Goal: Task Accomplishment & Management: Use online tool/utility

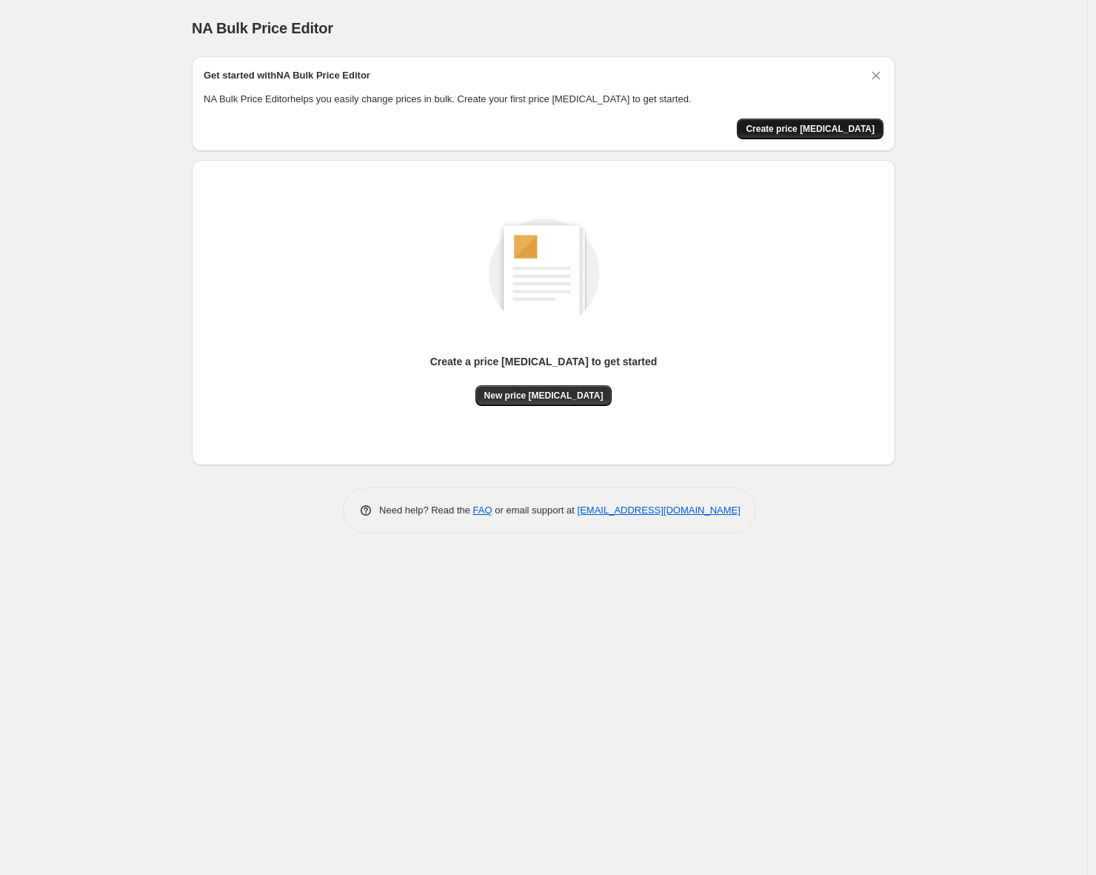
click at [801, 125] on span "Create price [MEDICAL_DATA]" at bounding box center [810, 129] width 129 height 12
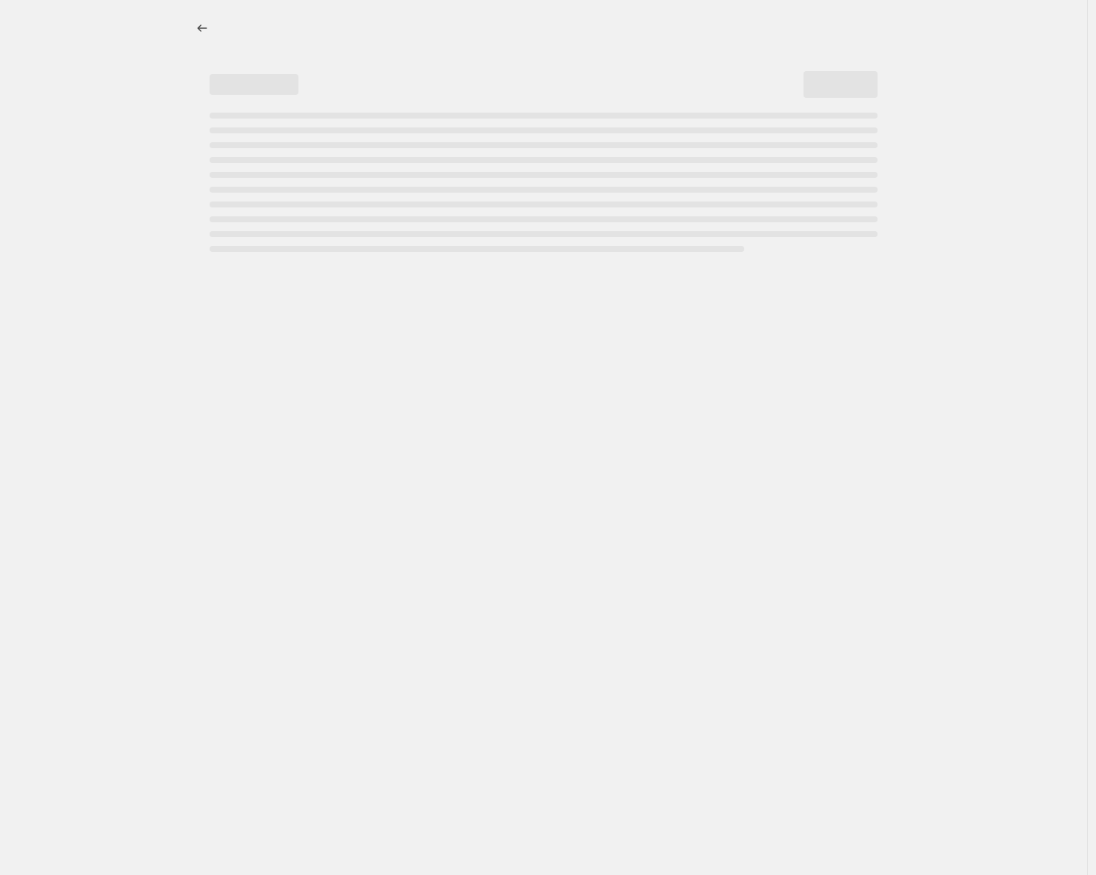
select select "percentage"
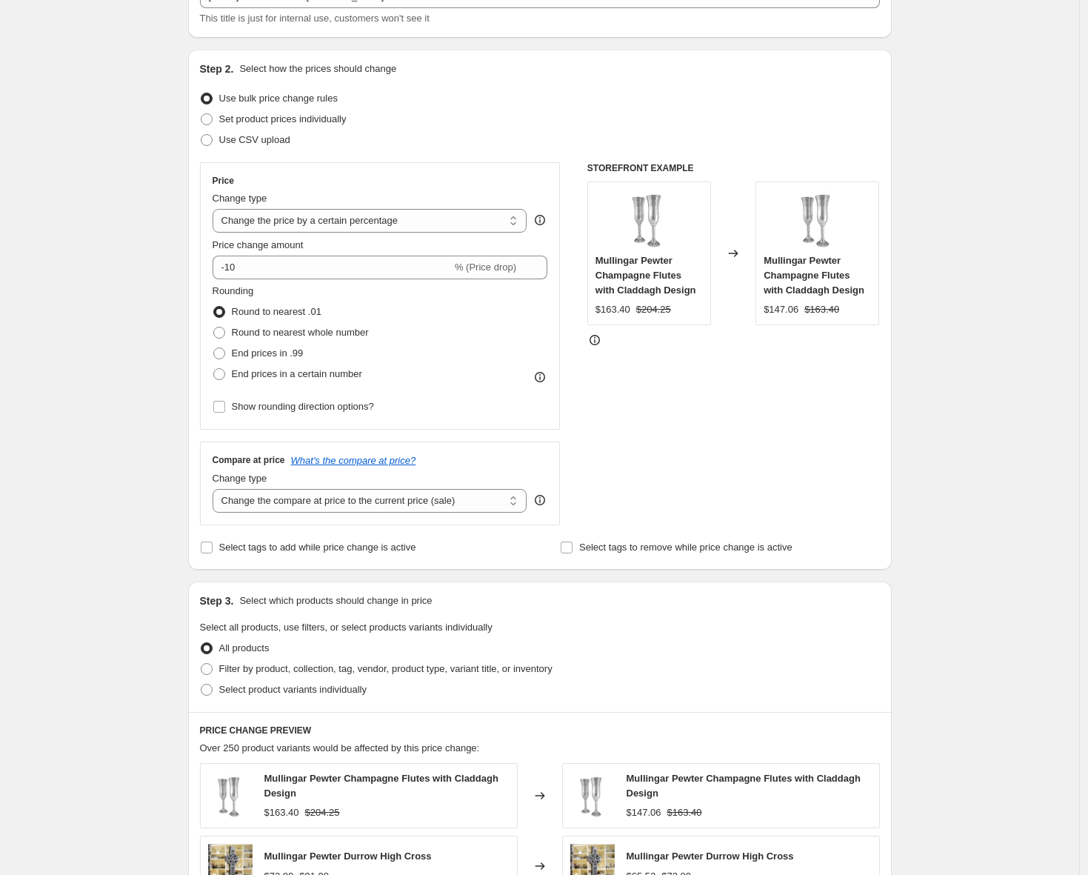
scroll to position [111, 0]
click at [325, 266] on input "-10" at bounding box center [332, 267] width 239 height 24
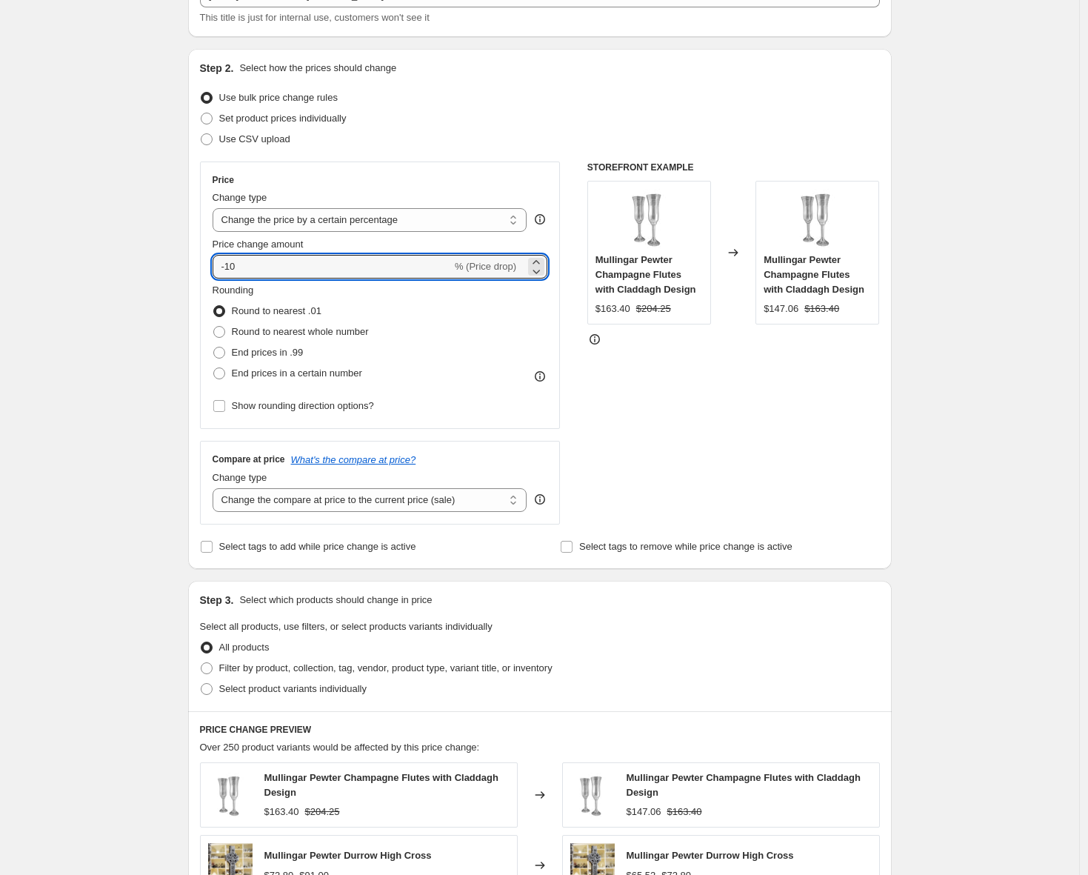
drag, startPoint x: 318, startPoint y: 264, endPoint x: 145, endPoint y: 264, distance: 172.6
click at [143, 264] on div "Create new price [MEDICAL_DATA]. This page is ready Create new price [MEDICAL_D…" at bounding box center [539, 634] width 1079 height 1490
click at [278, 220] on select "Change the price to a certain amount Change the price by a certain amount Chang…" at bounding box center [370, 220] width 315 height 24
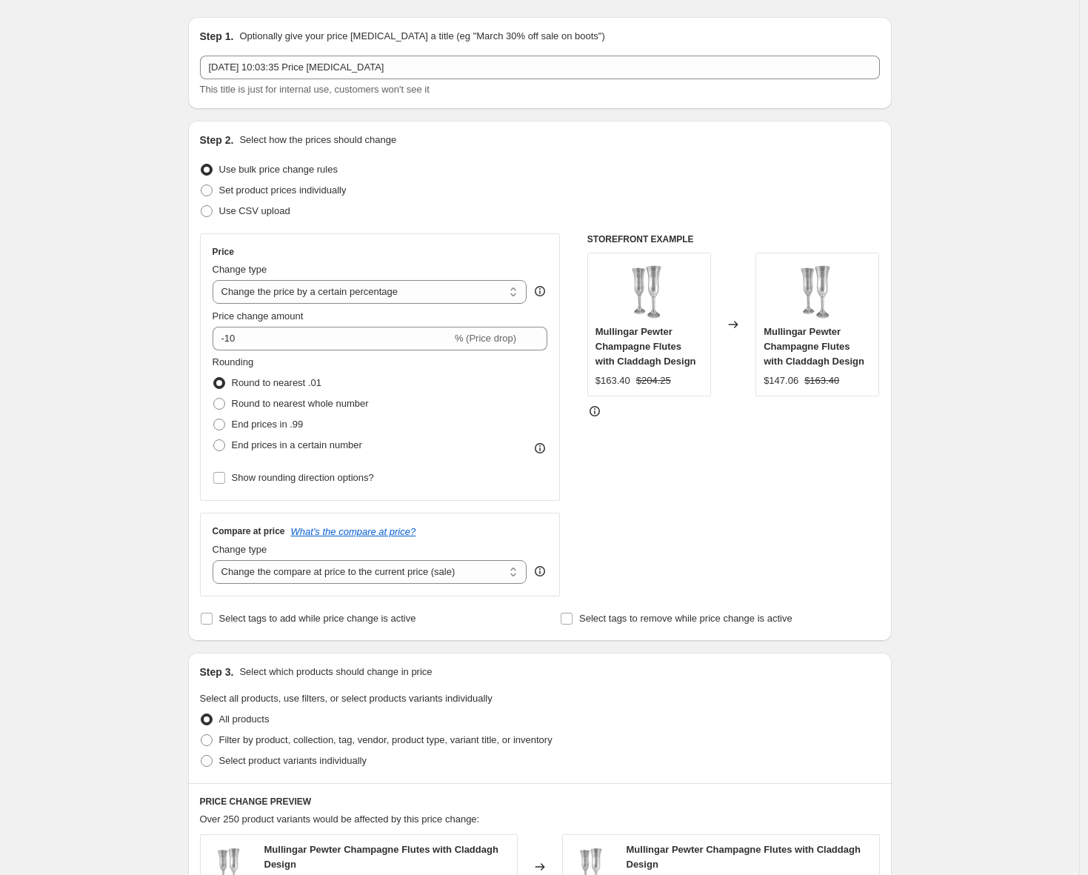
scroll to position [0, 0]
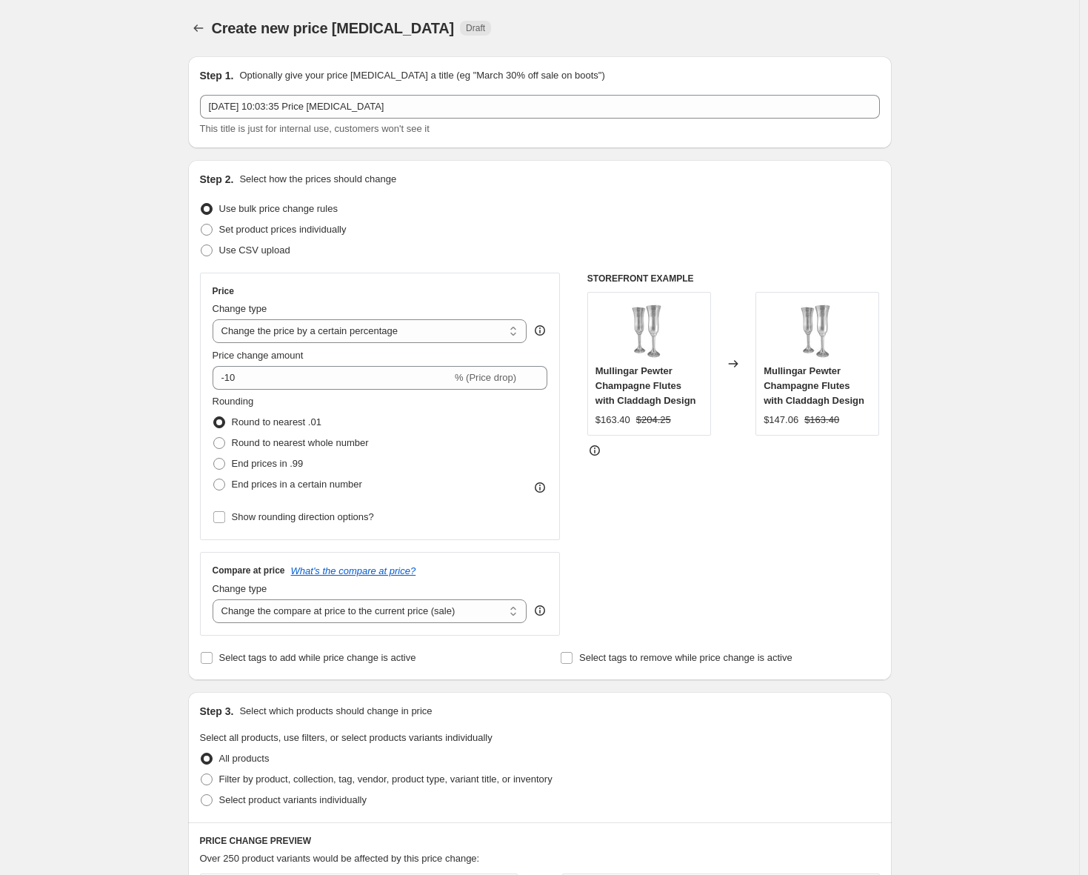
click at [117, 264] on div "Create new price [MEDICAL_DATA]. This page is ready Create new price [MEDICAL_D…" at bounding box center [539, 745] width 1079 height 1490
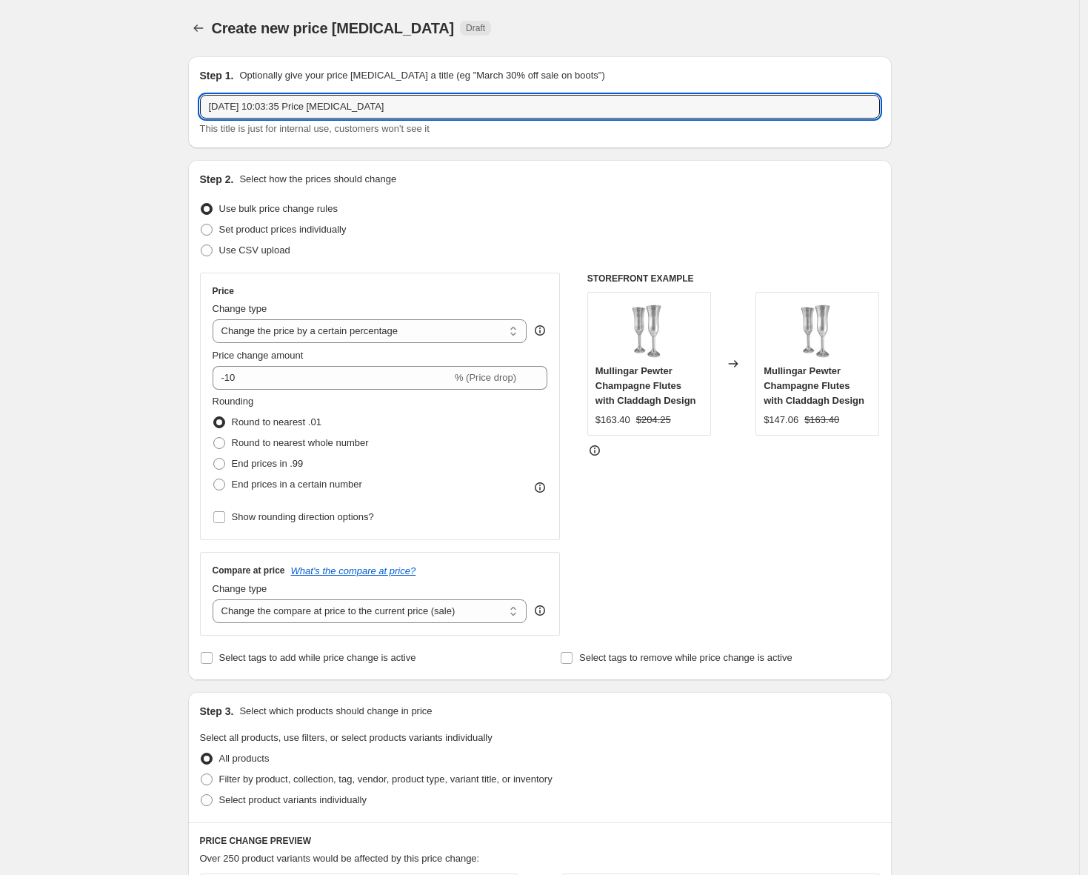
drag, startPoint x: 417, startPoint y: 101, endPoint x: 352, endPoint y: 125, distance: 69.6
click at [419, 101] on input "[DATE] 10:03:35 Price [MEDICAL_DATA]" at bounding box center [540, 107] width 680 height 24
click at [76, 205] on div "Create new price [MEDICAL_DATA]. This page is ready Create new price [MEDICAL_D…" at bounding box center [539, 745] width 1079 height 1490
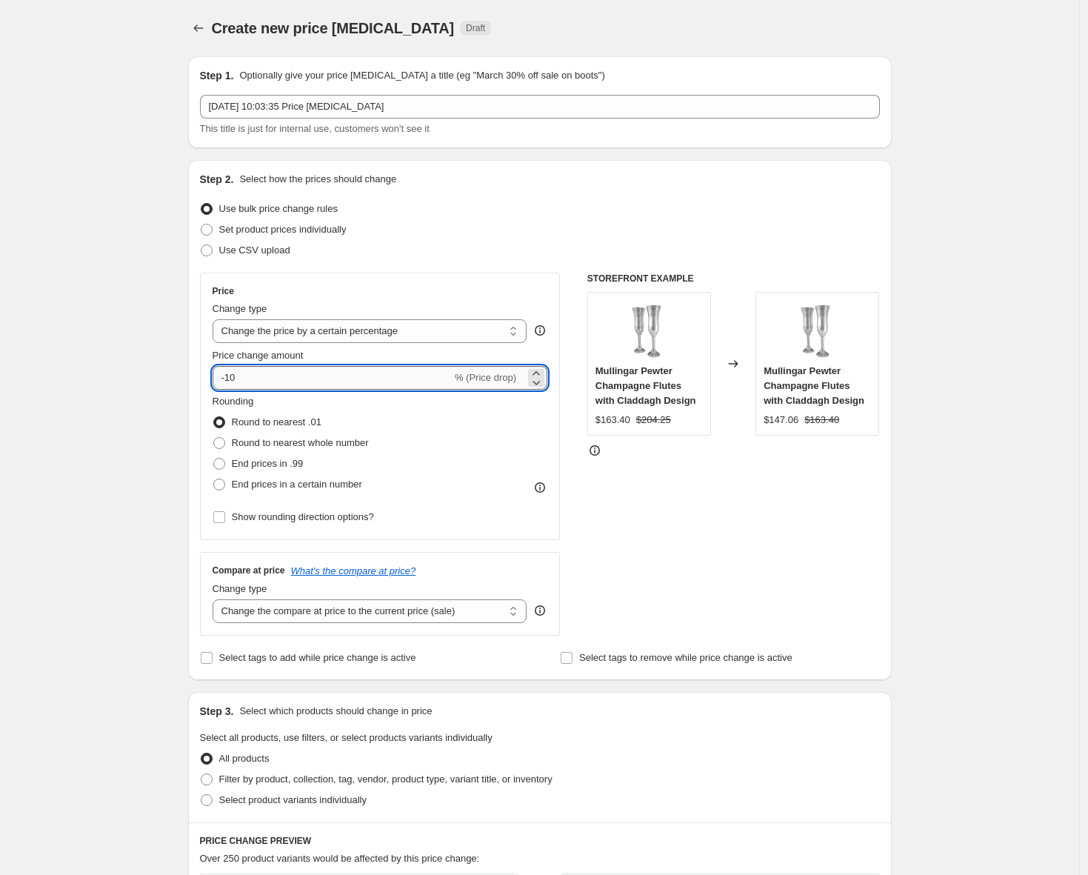
drag, startPoint x: 281, startPoint y: 383, endPoint x: 273, endPoint y: 383, distance: 8.1
click at [273, 383] on input "-10" at bounding box center [332, 378] width 239 height 24
click at [235, 379] on input "-10" at bounding box center [332, 378] width 239 height 24
click at [267, 381] on input "10" at bounding box center [324, 378] width 222 height 24
type input "15"
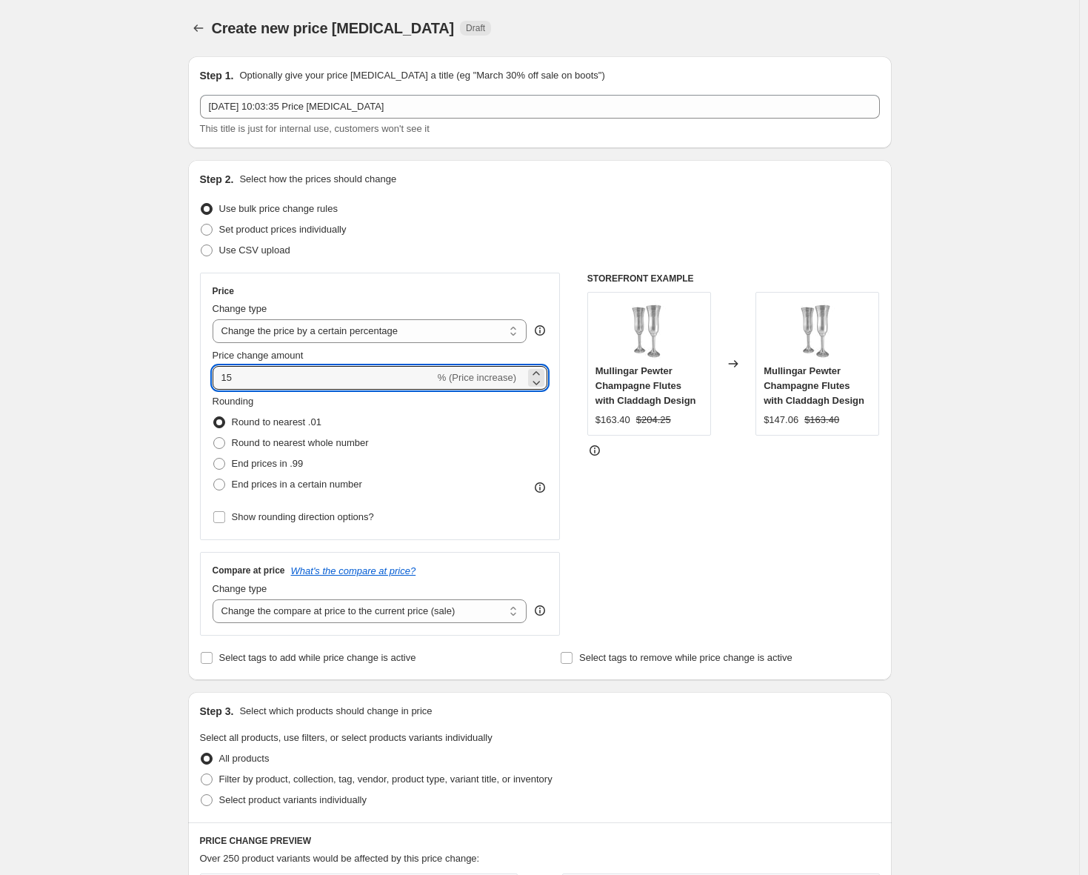
click at [81, 379] on div "Create new price [MEDICAL_DATA]. This page is ready Create new price [MEDICAL_D…" at bounding box center [539, 745] width 1079 height 1490
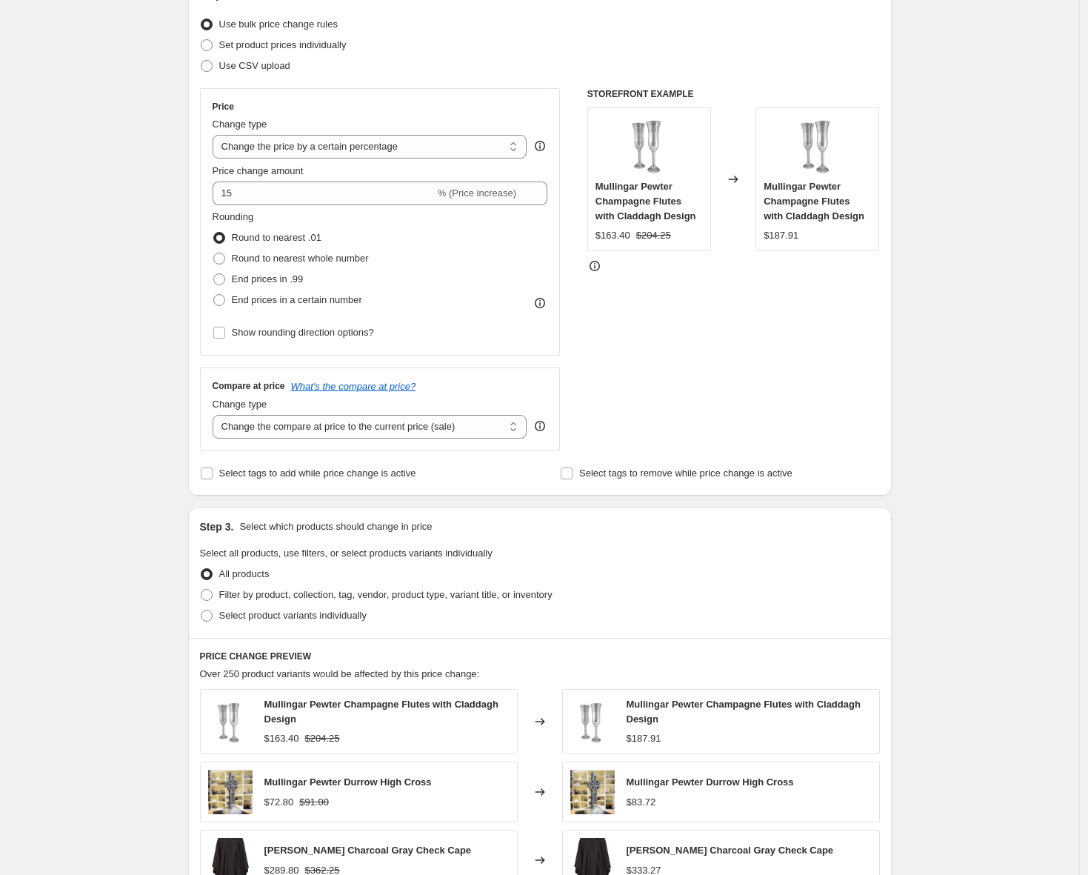
scroll to position [185, 0]
click at [68, 273] on div "Create new price [MEDICAL_DATA]. This page is ready Create new price [MEDICAL_D…" at bounding box center [539, 560] width 1079 height 1490
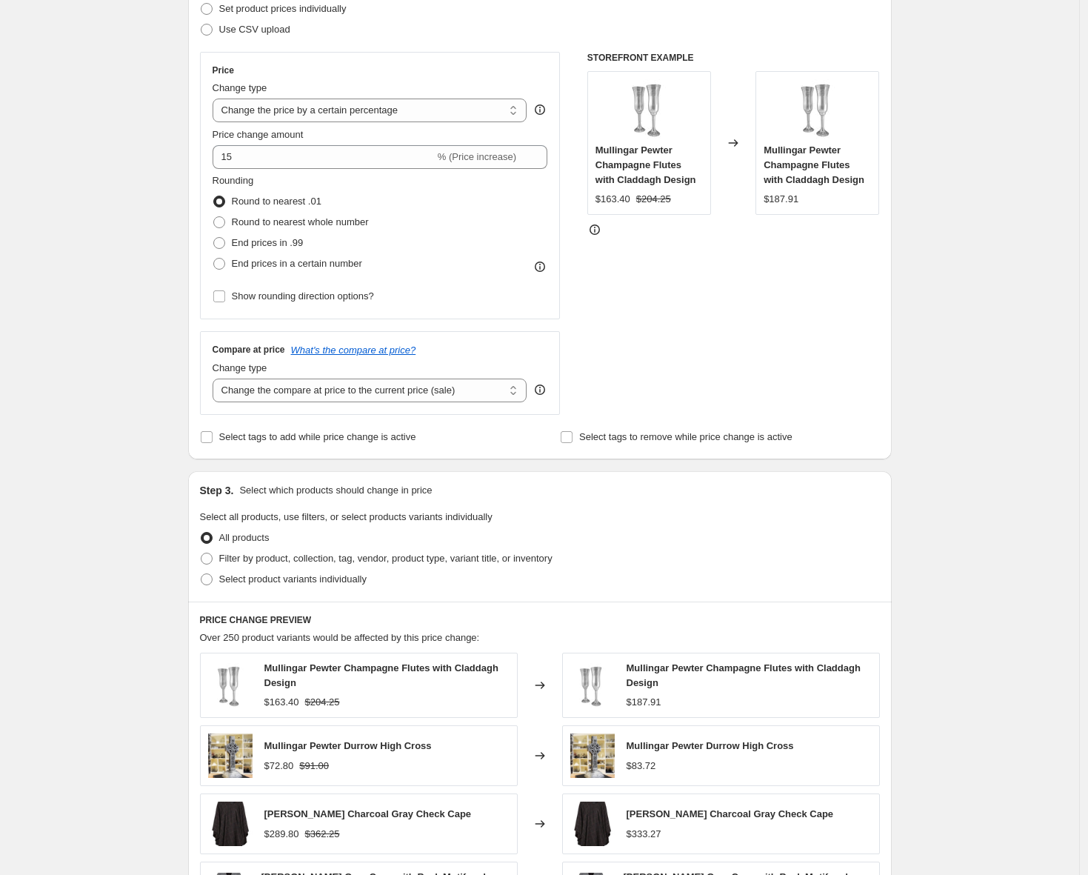
scroll to position [263, 0]
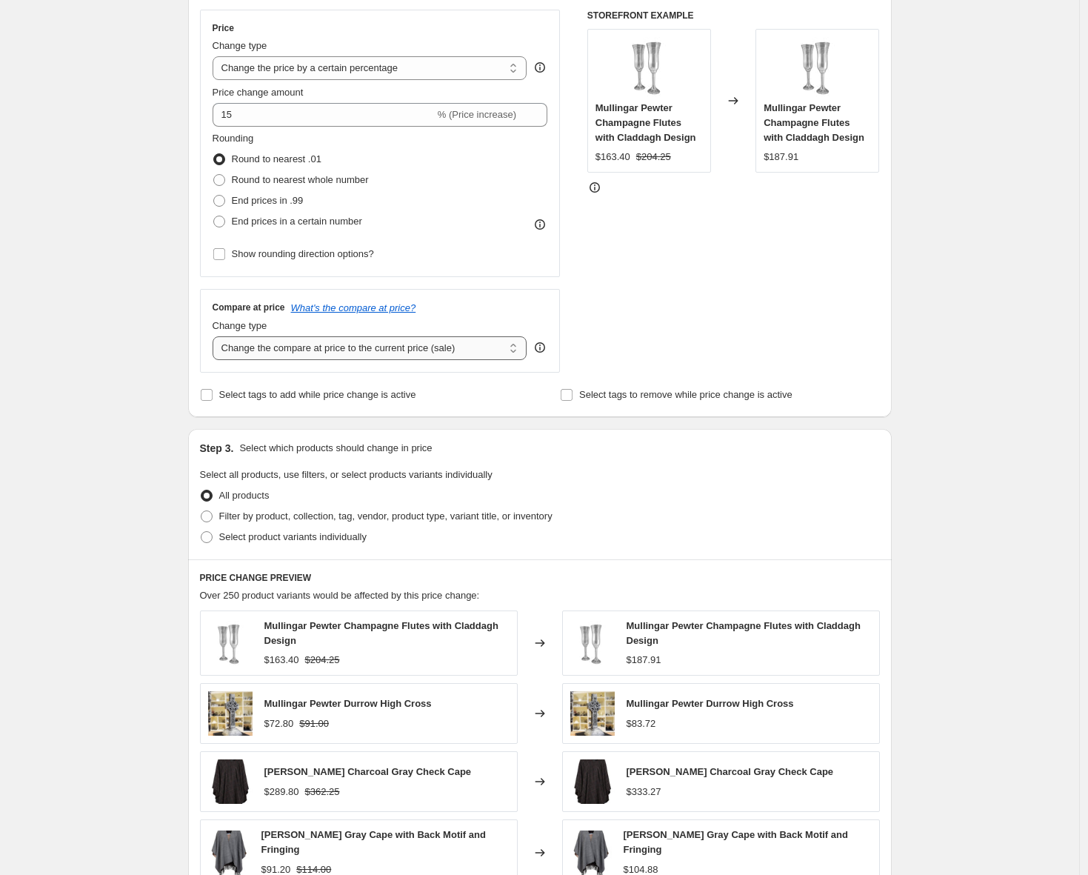
click at [336, 347] on select "Change the compare at price to the current price (sale) Change the compare at p…" at bounding box center [370, 348] width 315 height 24
select select "remove"
click at [216, 336] on select "Change the compare at price to the current price (sale) Change the compare at p…" at bounding box center [370, 348] width 315 height 24
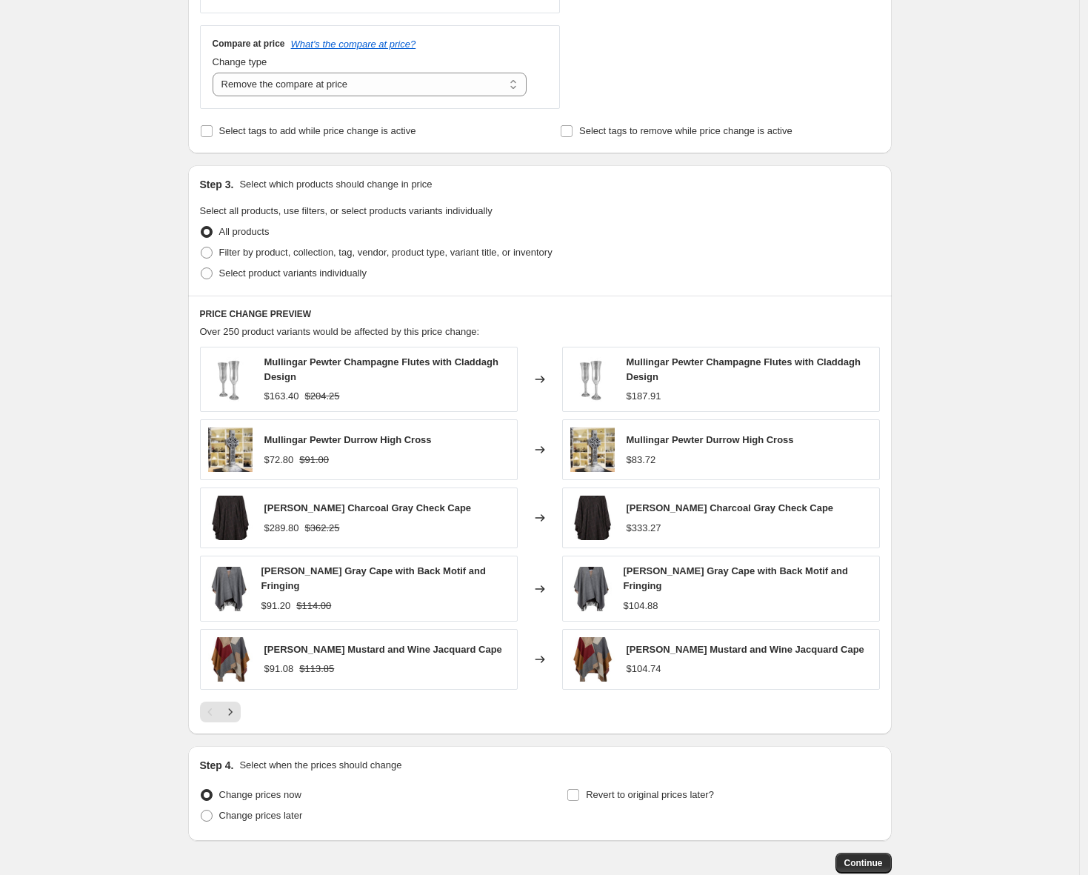
scroll to position [616, 0]
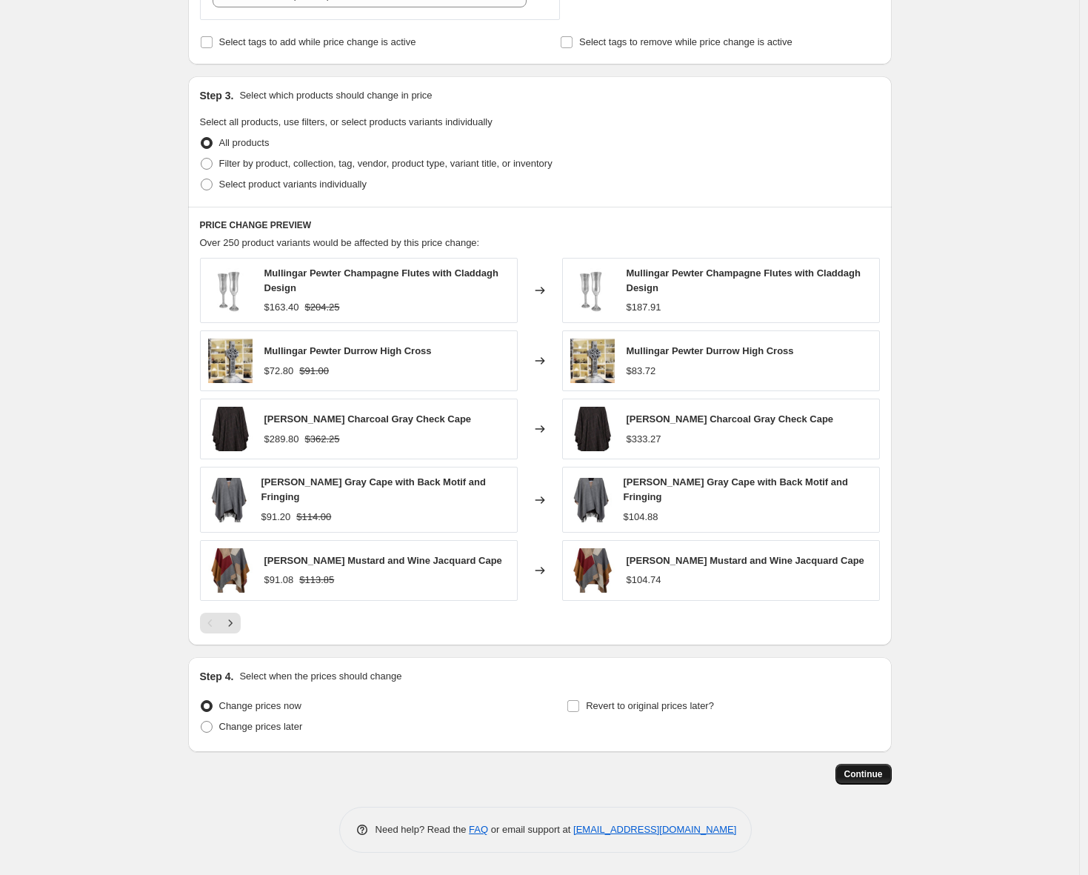
click at [877, 776] on span "Continue" at bounding box center [863, 774] width 39 height 12
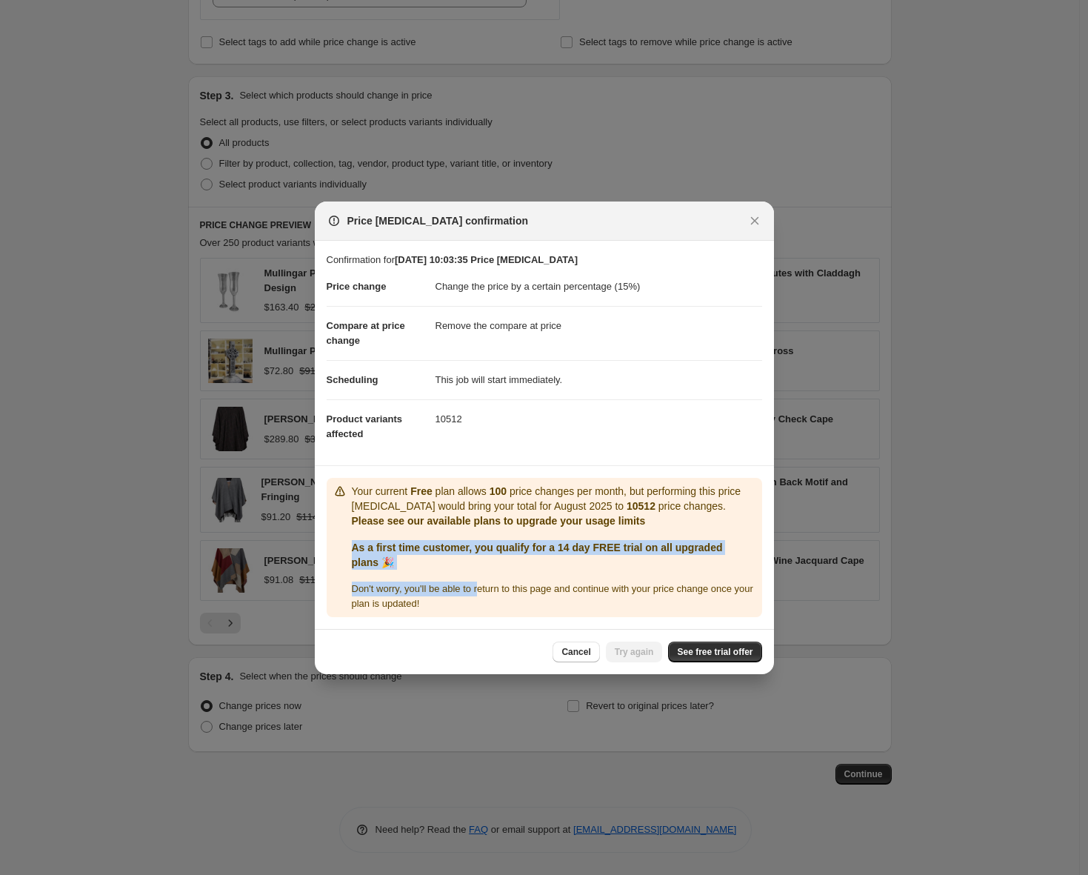
drag, startPoint x: 354, startPoint y: 547, endPoint x: 487, endPoint y: 593, distance: 141.0
click at [487, 593] on div "Your current Free plan allows 100 price changes per month, but performing this …" at bounding box center [554, 547] width 404 height 127
click at [473, 604] on div "Don ' t worry, you ' ll be able to return to this page and continue with your p…" at bounding box center [554, 596] width 404 height 30
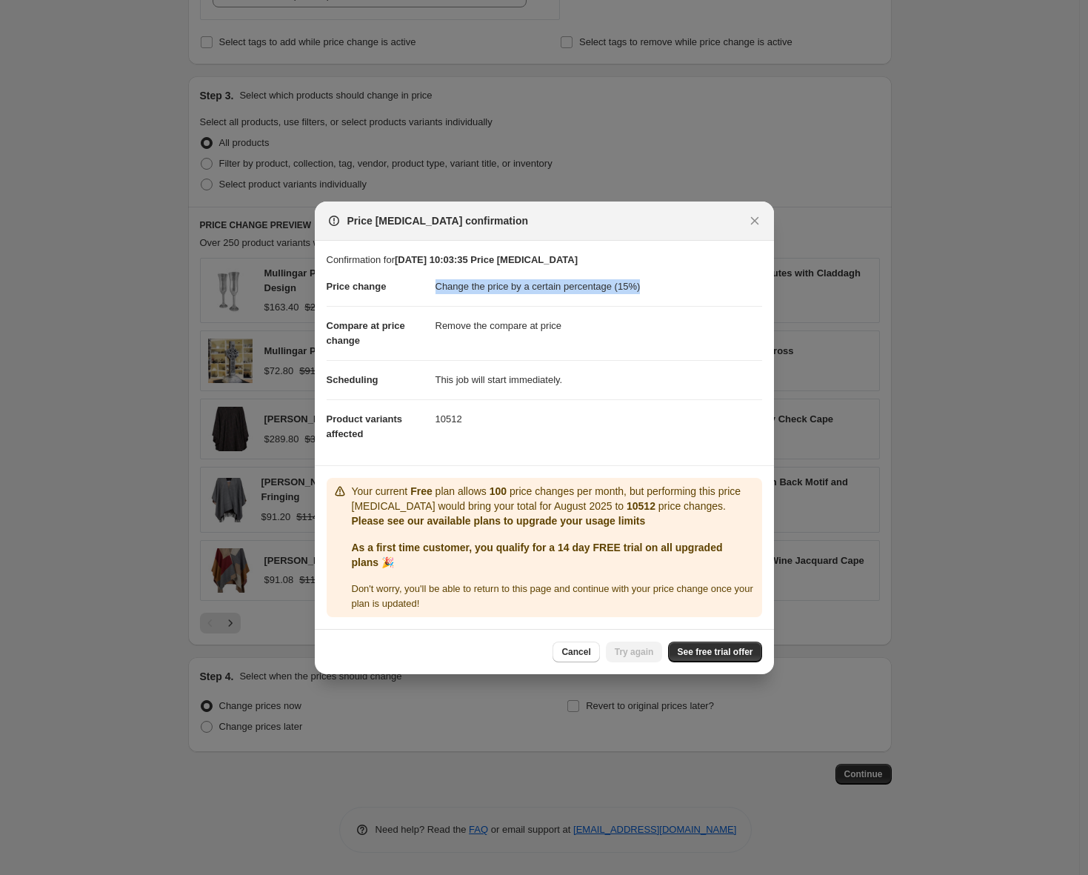
drag, startPoint x: 435, startPoint y: 284, endPoint x: 661, endPoint y: 292, distance: 226.8
click at [661, 292] on dd "Change the price by a certain percentage (15%)" at bounding box center [599, 286] width 327 height 39
drag, startPoint x: 427, startPoint y: 323, endPoint x: 587, endPoint y: 328, distance: 159.3
click at [587, 328] on dl "Price change Change the price by a certain percentage (15%) Compare at price ch…" at bounding box center [545, 360] width 436 height 186
click at [512, 370] on dd "This job will start immediately." at bounding box center [599, 379] width 327 height 39
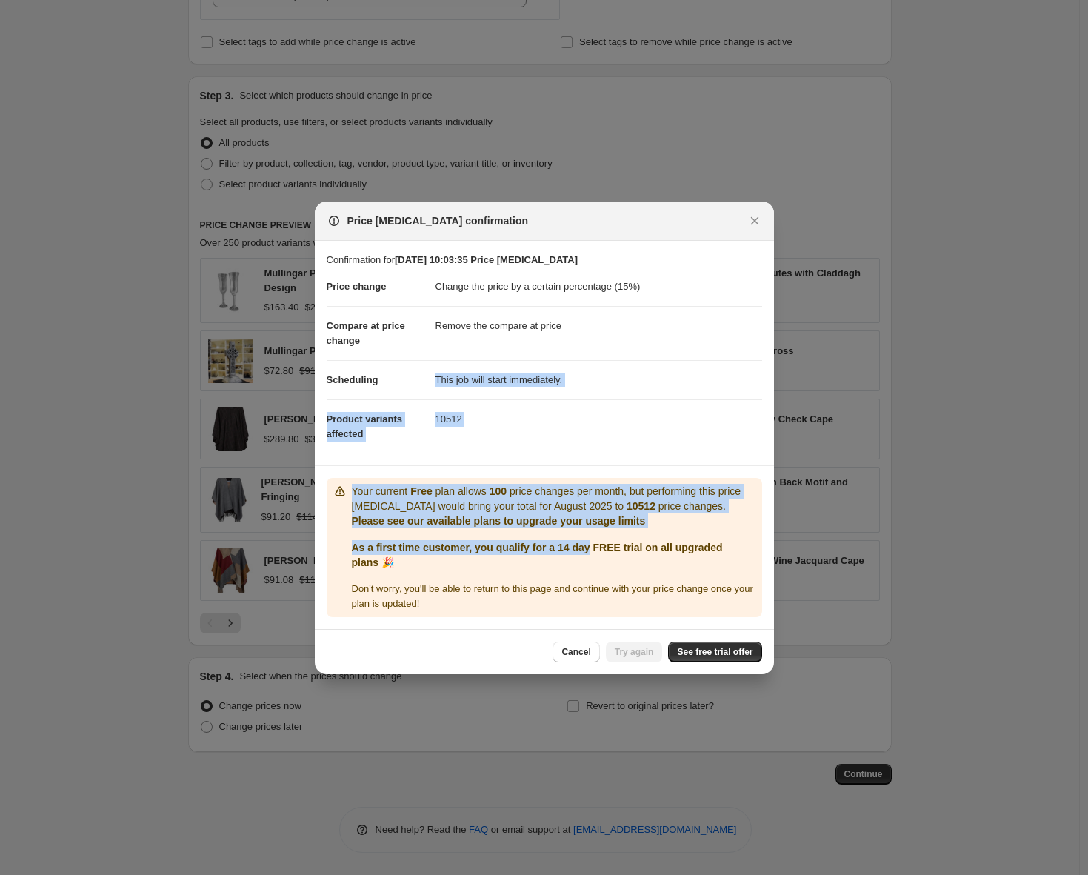
drag, startPoint x: 452, startPoint y: 369, endPoint x: 605, endPoint y: 552, distance: 238.7
click at [605, 552] on div "Confirmation for [DATE] 10:03:35 Price [MEDICAL_DATA] Price change Change the p…" at bounding box center [544, 435] width 459 height 388
click at [644, 504] on b "10512" at bounding box center [641, 506] width 29 height 12
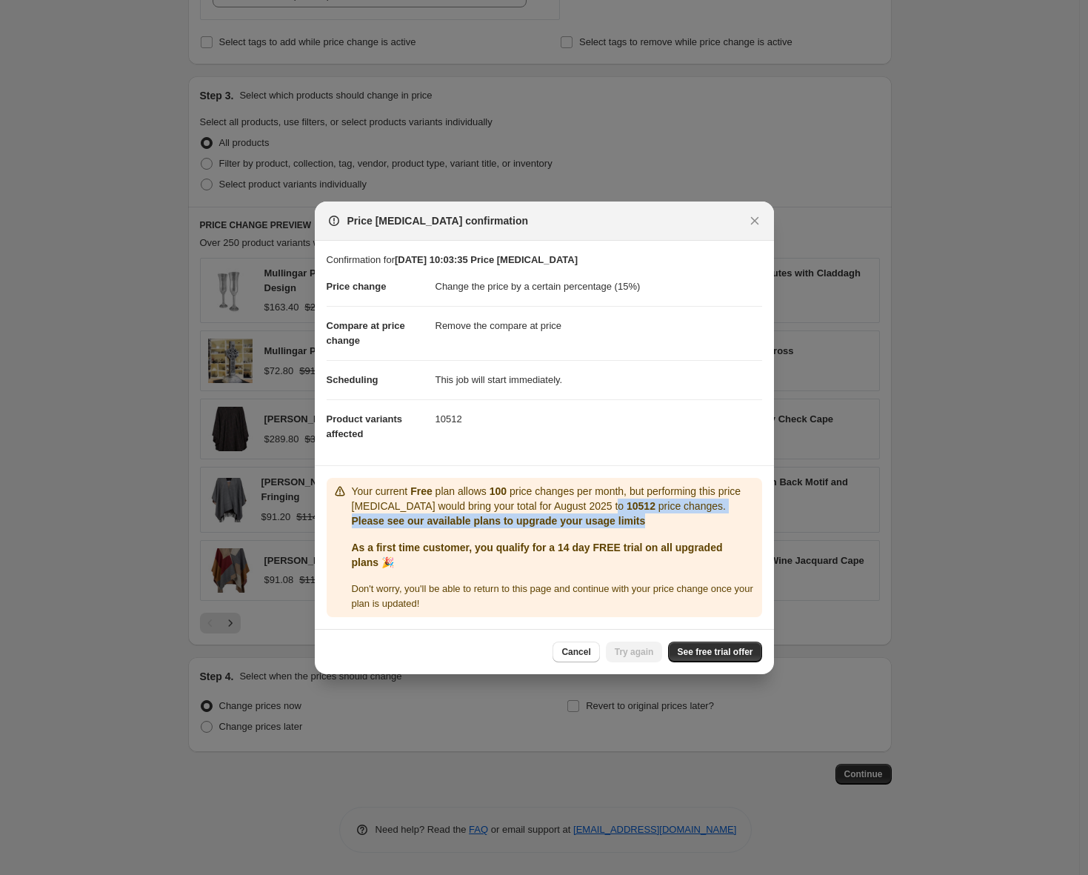
drag, startPoint x: 631, startPoint y: 503, endPoint x: 650, endPoint y: 524, distance: 28.3
click at [650, 524] on div "Your current Free plan allows 100 price changes per month, but performing this …" at bounding box center [554, 506] width 404 height 44
click at [159, 101] on div at bounding box center [544, 437] width 1088 height 875
